Goal: Entertainment & Leisure: Browse casually

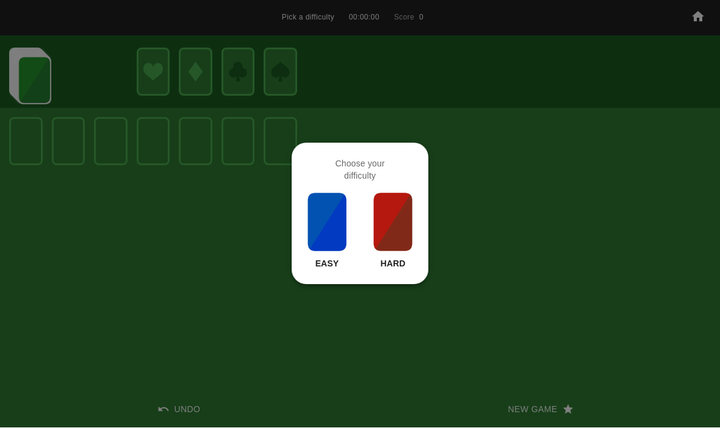
scroll to position [1, 0]
click at [396, 236] on img at bounding box center [392, 222] width 41 height 61
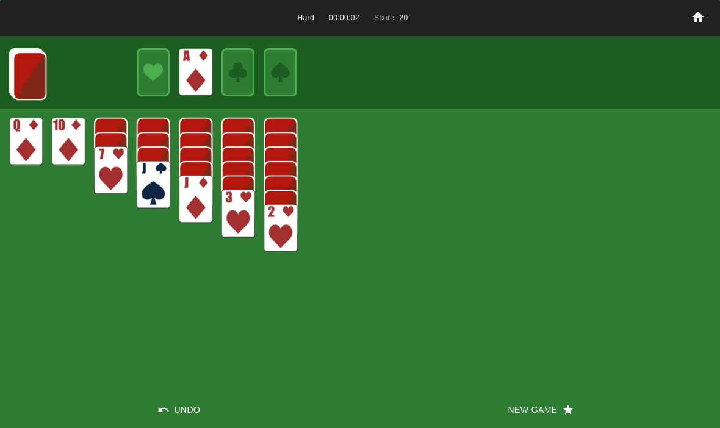
click at [30, 60] on img at bounding box center [30, 76] width 34 height 48
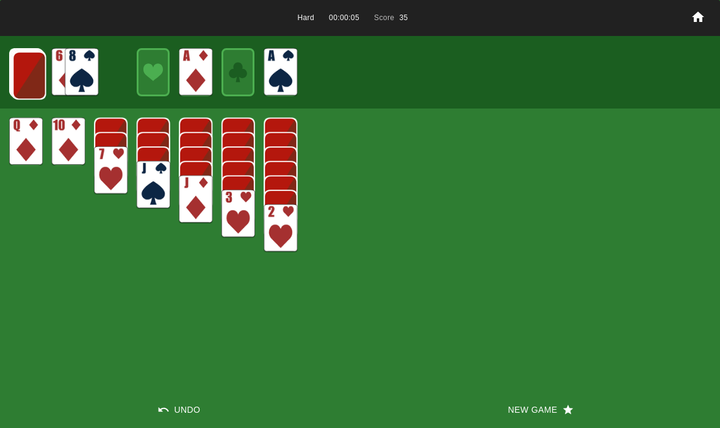
click at [32, 63] on img at bounding box center [30, 75] width 34 height 48
click at [42, 77] on img at bounding box center [29, 75] width 34 height 48
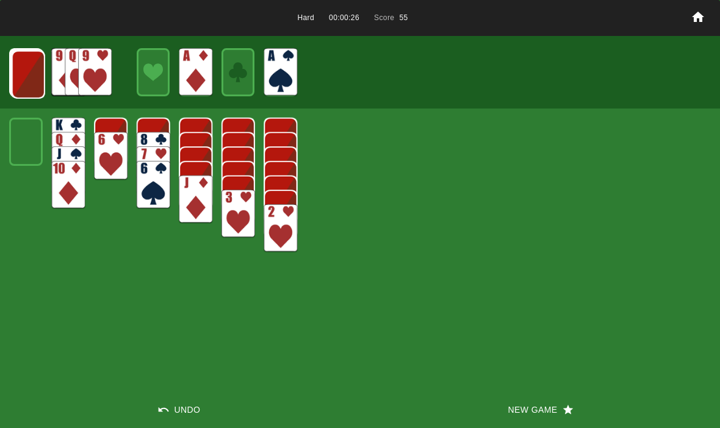
click at [29, 76] on img at bounding box center [29, 75] width 34 height 48
click at [29, 68] on img at bounding box center [28, 74] width 34 height 48
click at [38, 77] on img at bounding box center [27, 73] width 34 height 48
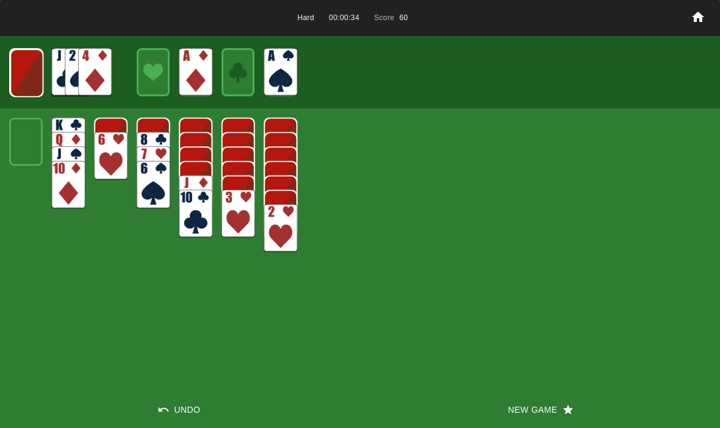
click at [26, 80] on img at bounding box center [27, 73] width 34 height 48
click at [32, 79] on img at bounding box center [26, 73] width 33 height 48
click at [32, 65] on img at bounding box center [26, 72] width 20 height 29
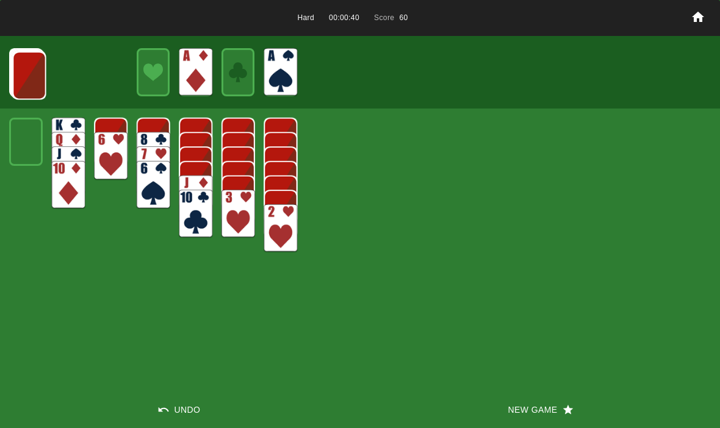
click at [30, 84] on img at bounding box center [30, 75] width 34 height 48
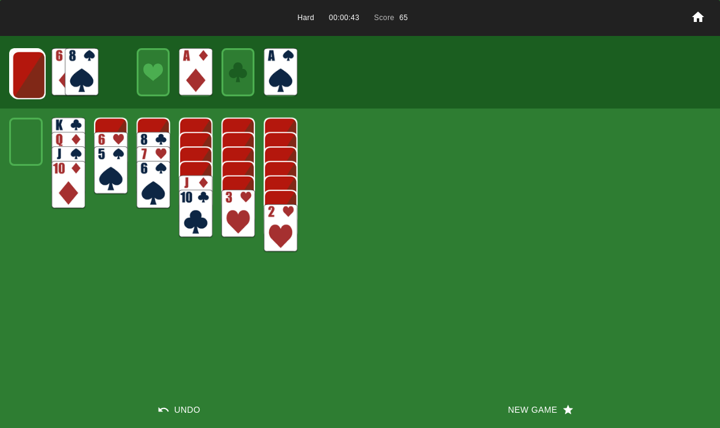
click at [23, 79] on img at bounding box center [29, 75] width 34 height 48
click at [18, 87] on img at bounding box center [29, 75] width 34 height 48
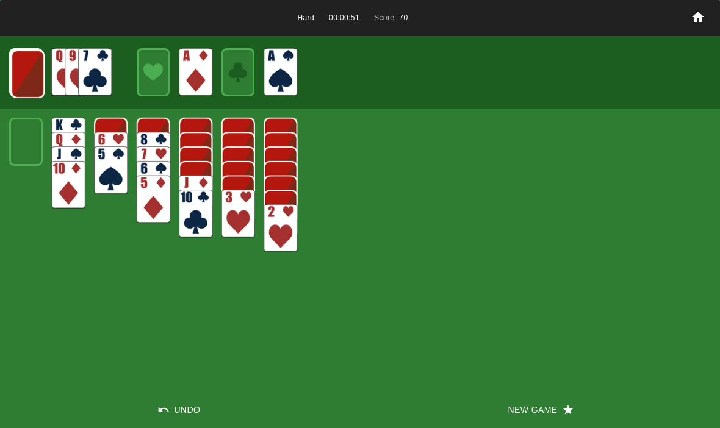
click at [30, 65] on img at bounding box center [28, 74] width 34 height 48
click at [21, 63] on img at bounding box center [27, 73] width 34 height 48
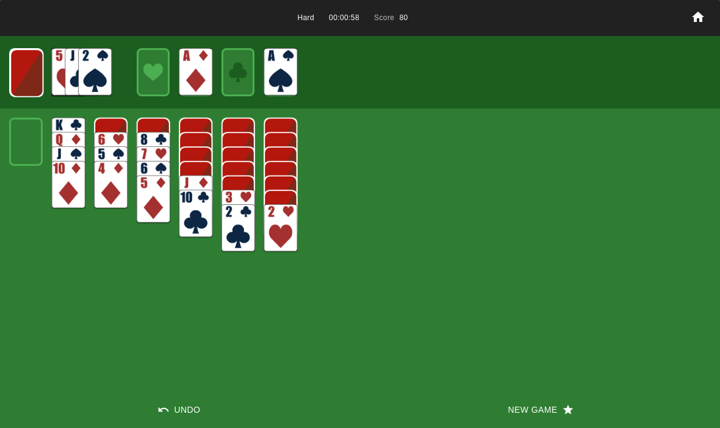
click at [26, 64] on img at bounding box center [27, 73] width 34 height 48
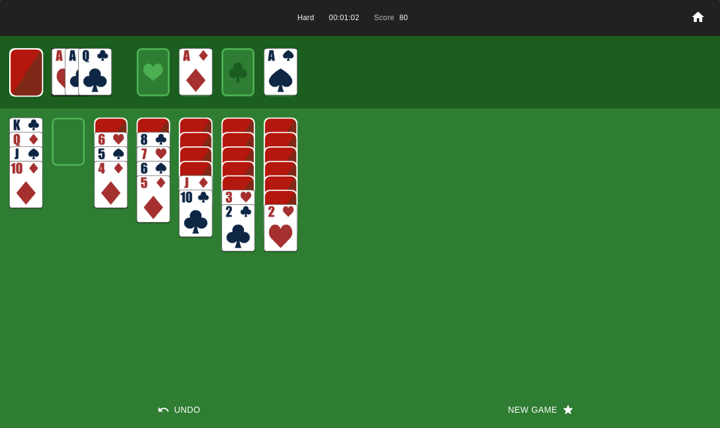
click at [32, 68] on img at bounding box center [26, 73] width 33 height 48
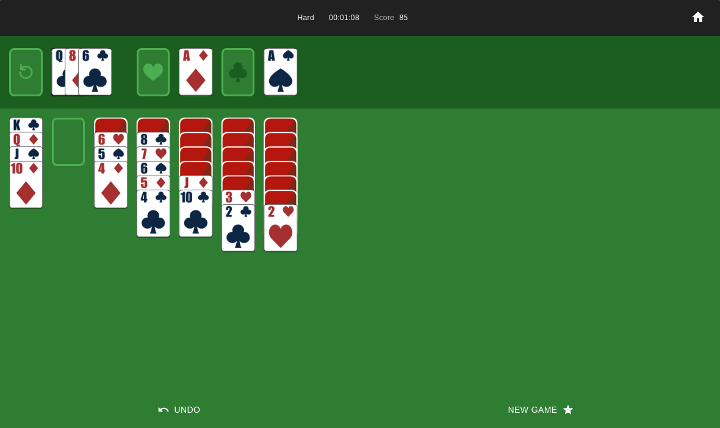
click at [27, 70] on img at bounding box center [26, 72] width 20 height 29
click at [50, 75] on img at bounding box center [67, 72] width 34 height 48
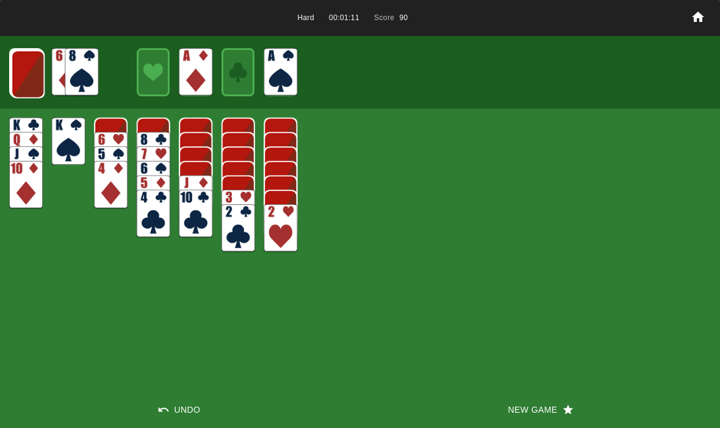
click at [20, 82] on img at bounding box center [28, 74] width 34 height 48
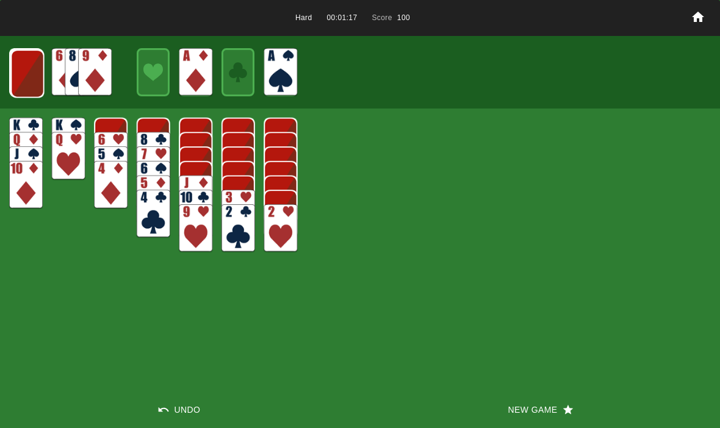
click at [27, 74] on img at bounding box center [28, 73] width 34 height 48
click at [20, 75] on img at bounding box center [27, 73] width 34 height 48
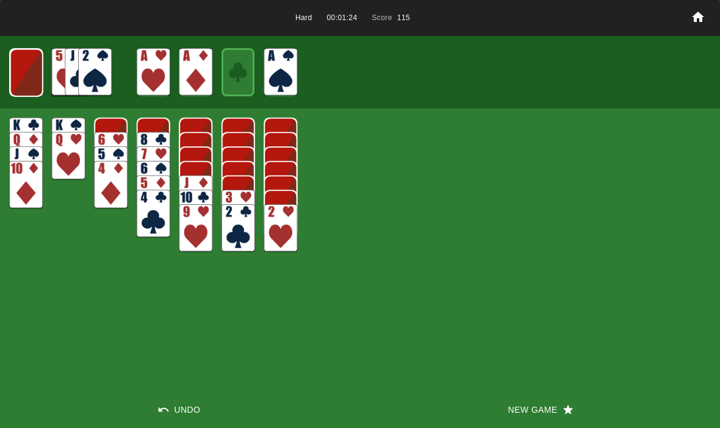
click at [32, 74] on img at bounding box center [26, 73] width 33 height 48
click at [35, 76] on img at bounding box center [25, 72] width 33 height 48
click at [34, 66] on img at bounding box center [26, 72] width 20 height 29
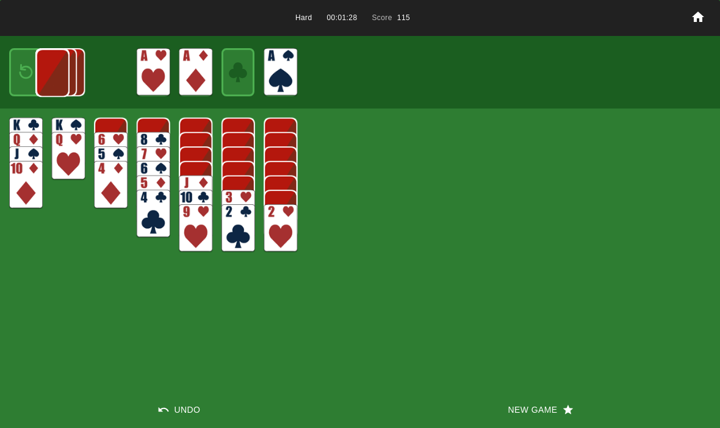
click at [36, 63] on img at bounding box center [53, 73] width 34 height 48
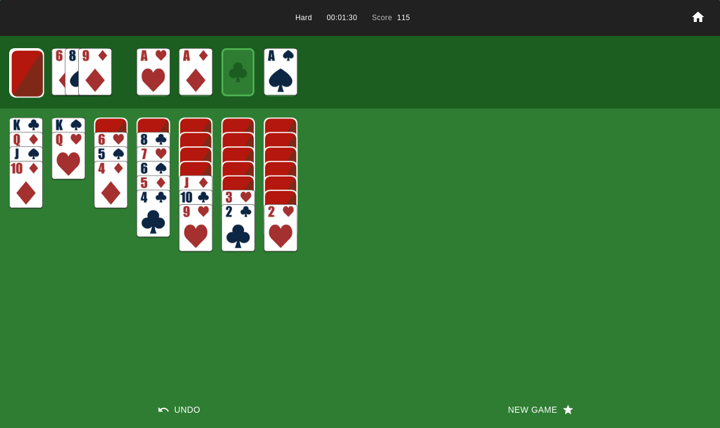
click at [29, 78] on img at bounding box center [27, 73] width 34 height 48
click at [30, 64] on img at bounding box center [27, 73] width 34 height 48
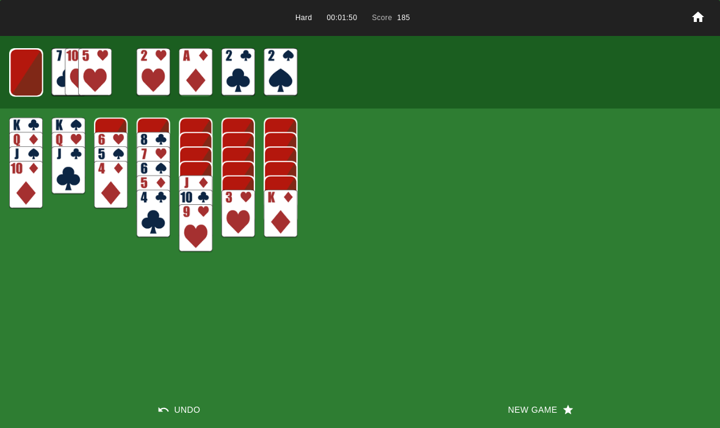
click at [32, 74] on img at bounding box center [26, 73] width 33 height 48
click at [26, 73] on img at bounding box center [26, 72] width 20 height 29
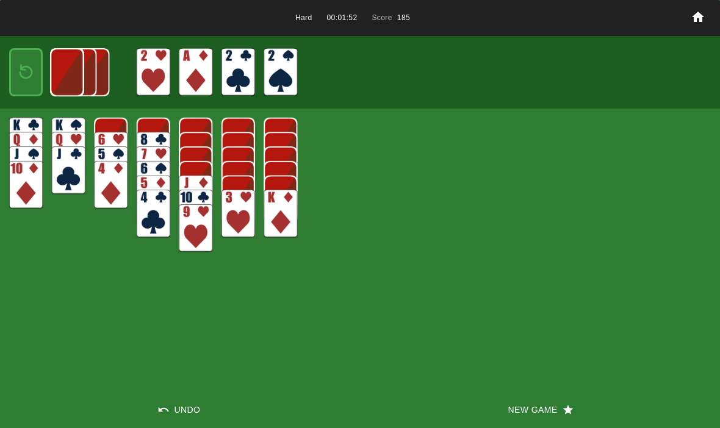
click at [50, 72] on img at bounding box center [66, 72] width 33 height 48
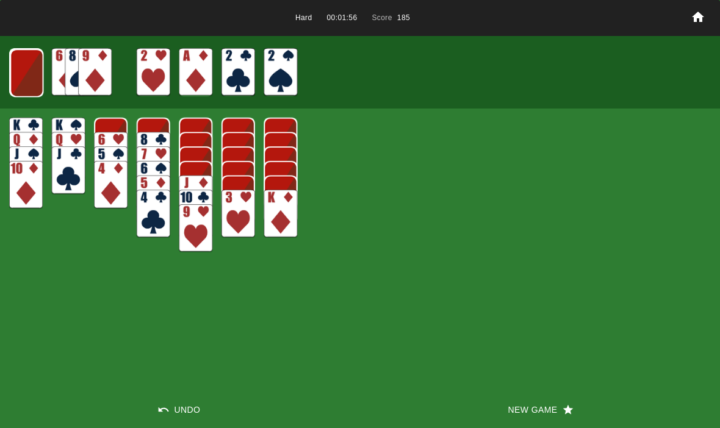
click at [27, 68] on img at bounding box center [27, 73] width 34 height 48
click at [21, 70] on img at bounding box center [26, 73] width 33 height 48
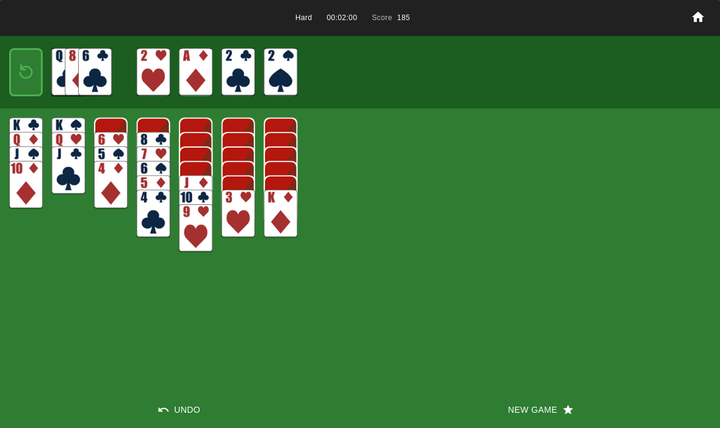
click at [22, 64] on img at bounding box center [26, 72] width 20 height 29
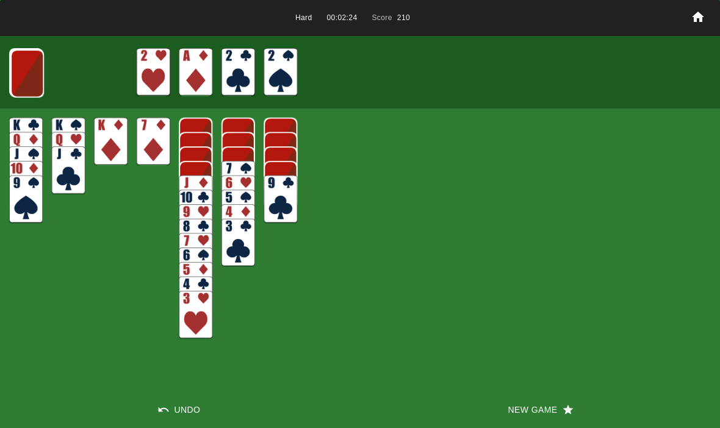
click at [21, 73] on img at bounding box center [27, 73] width 34 height 48
click at [31, 70] on img at bounding box center [27, 73] width 34 height 48
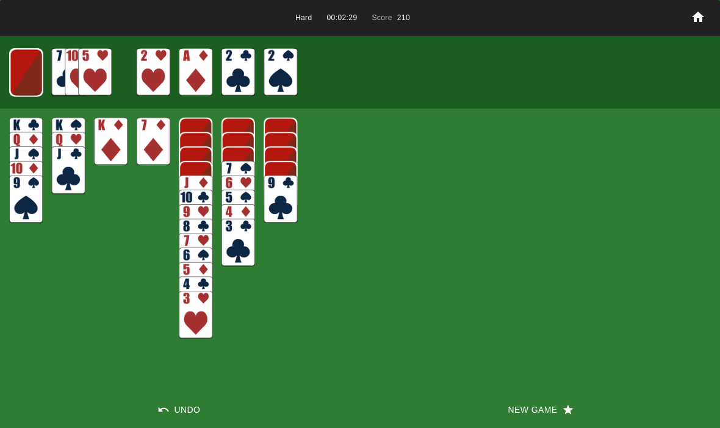
click at [22, 82] on img at bounding box center [26, 73] width 33 height 48
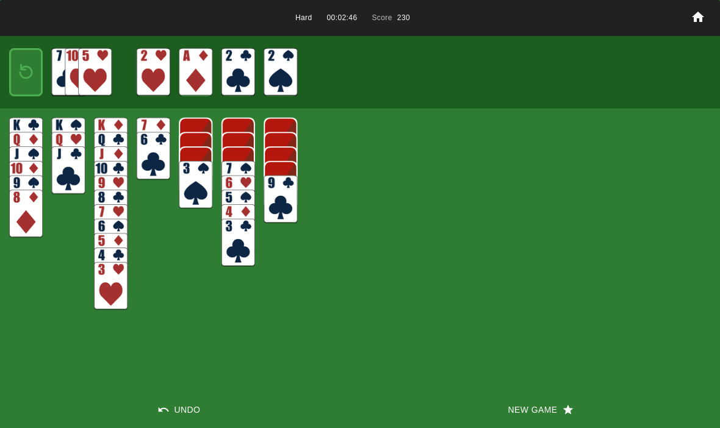
click at [29, 71] on img at bounding box center [26, 72] width 20 height 29
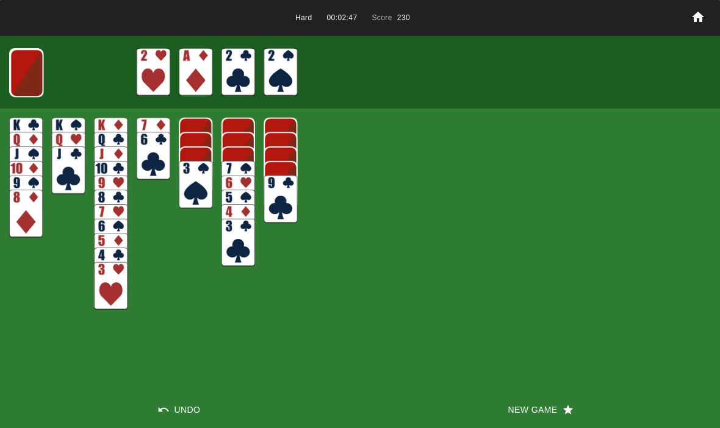
click at [21, 86] on img at bounding box center [27, 73] width 34 height 48
click at [26, 73] on img at bounding box center [26, 73] width 33 height 48
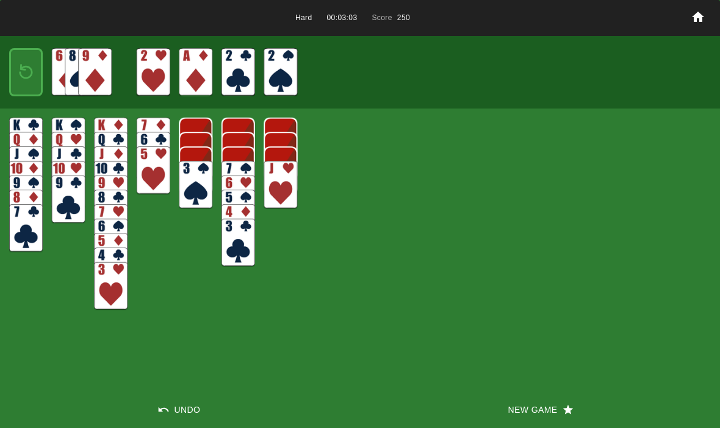
click at [21, 71] on img at bounding box center [26, 72] width 20 height 29
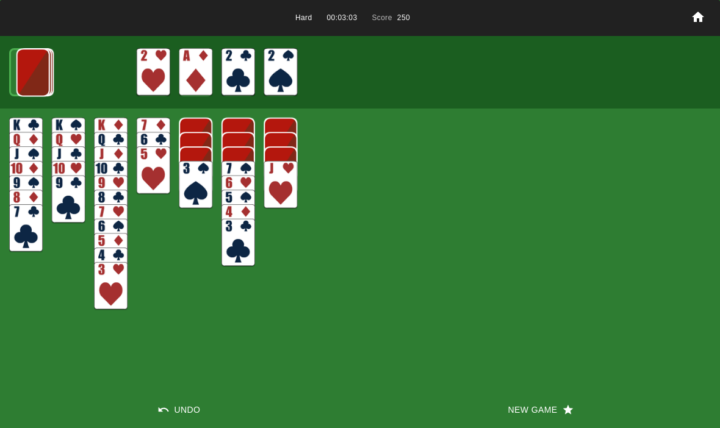
click at [20, 77] on img at bounding box center [33, 72] width 34 height 48
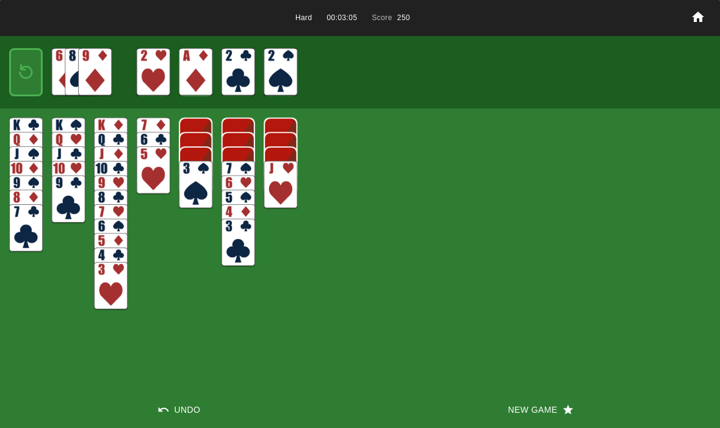
click at [34, 74] on img at bounding box center [26, 72] width 20 height 29
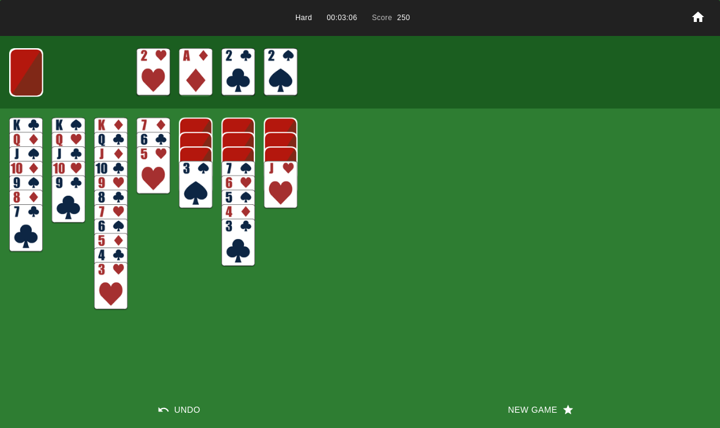
click at [22, 73] on img at bounding box center [26, 73] width 33 height 48
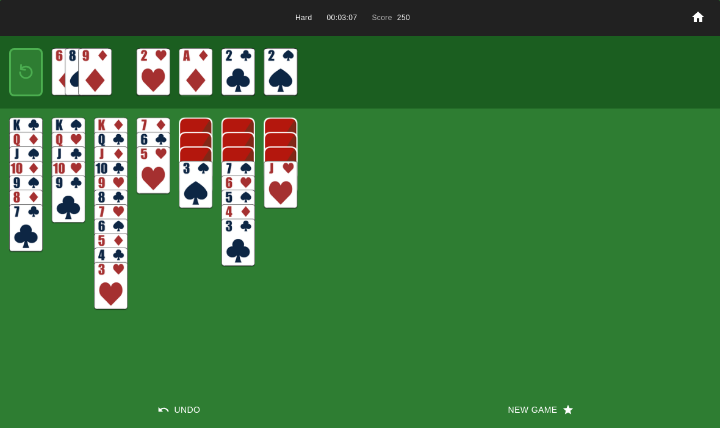
click at [20, 71] on img at bounding box center [26, 72] width 20 height 29
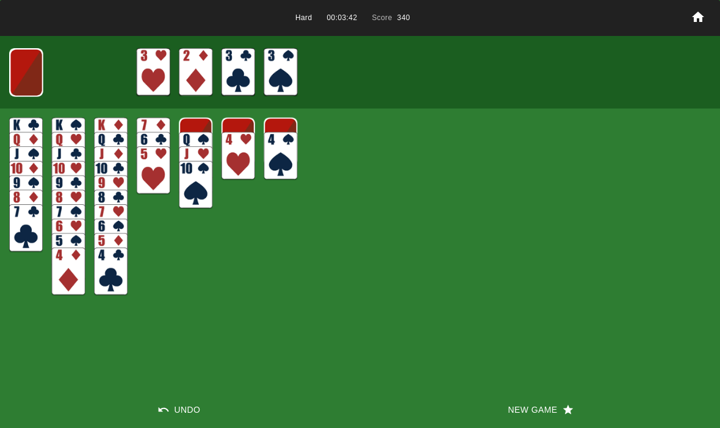
click at [35, 70] on img at bounding box center [26, 73] width 33 height 48
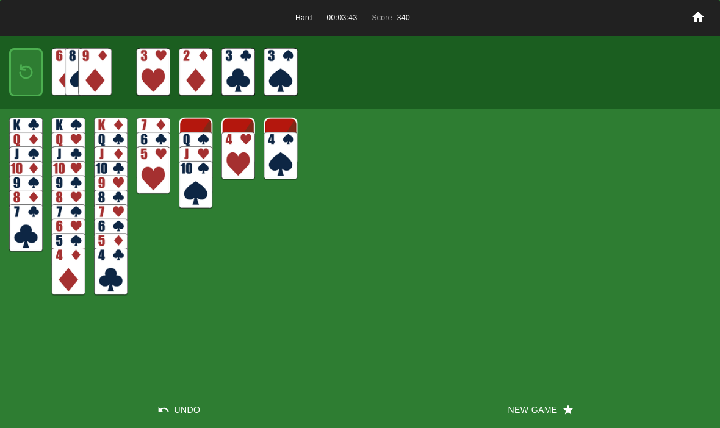
click at [27, 70] on img at bounding box center [26, 72] width 20 height 29
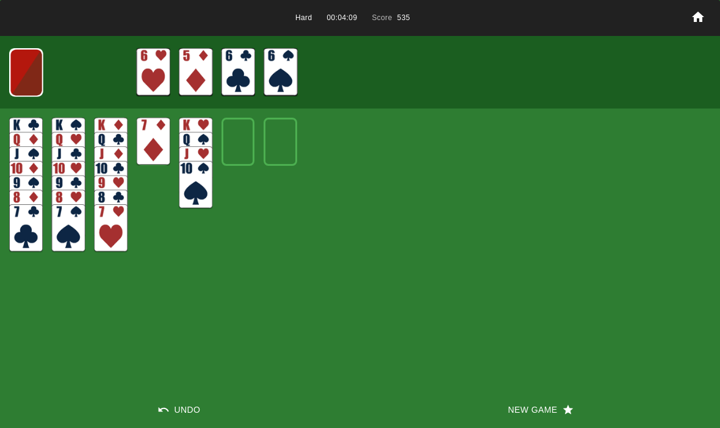
click at [16, 66] on img at bounding box center [26, 73] width 33 height 48
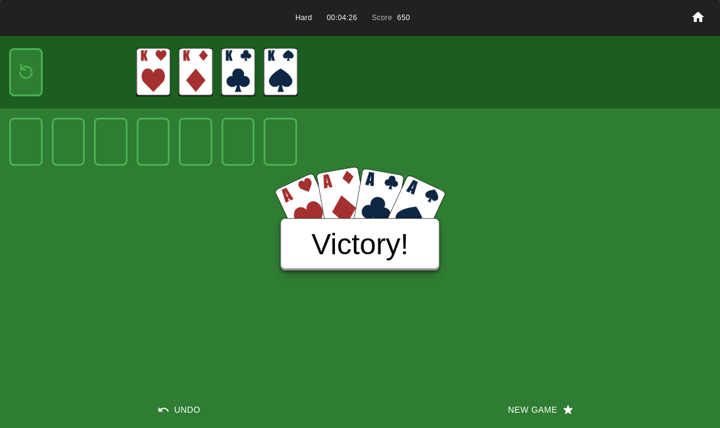
click at [307, 238] on div "Victory!" at bounding box center [359, 244] width 159 height 52
click at [515, 411] on button "New Game" at bounding box center [540, 410] width 360 height 37
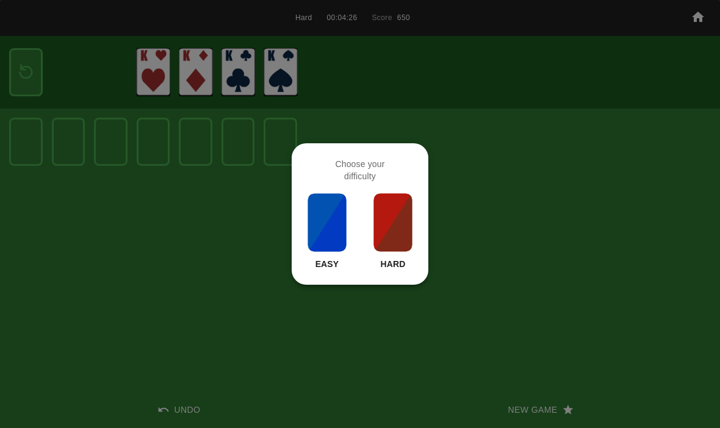
click at [307, 217] on img at bounding box center [326, 222] width 41 height 61
